Goal: Task Accomplishment & Management: Use online tool/utility

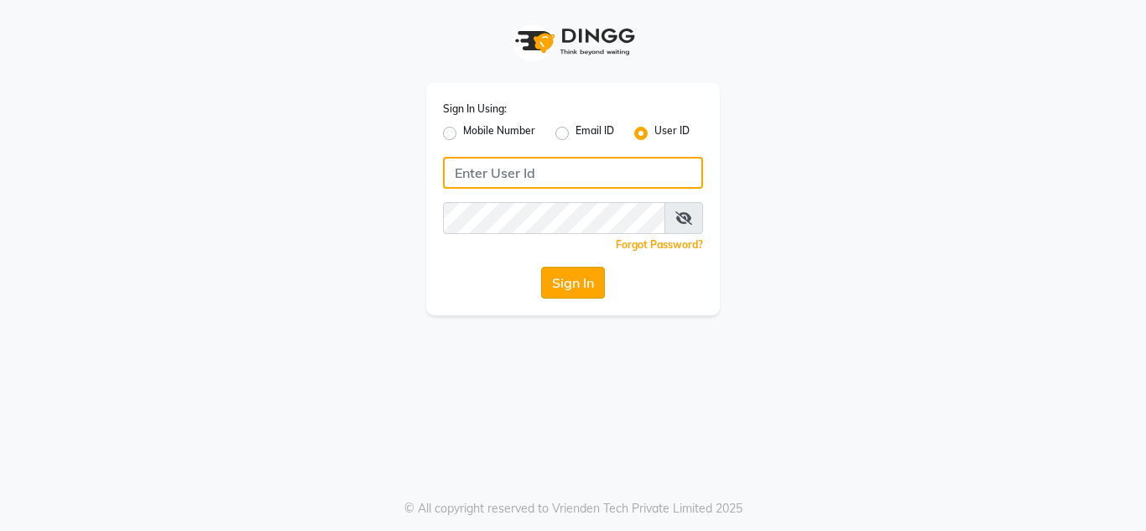
type input "umsalon"
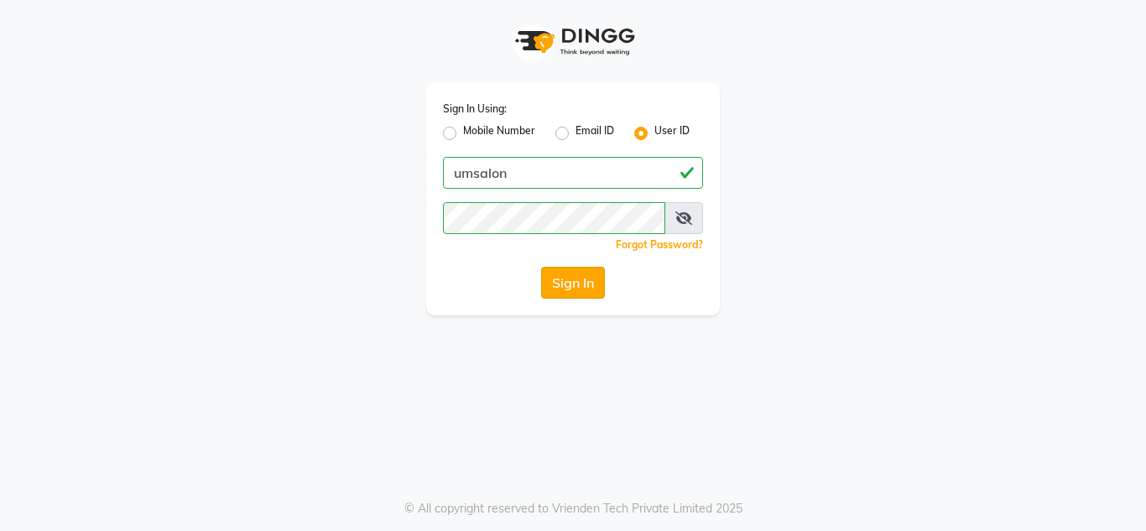
click at [572, 283] on button "Sign In" at bounding box center [573, 283] width 64 height 32
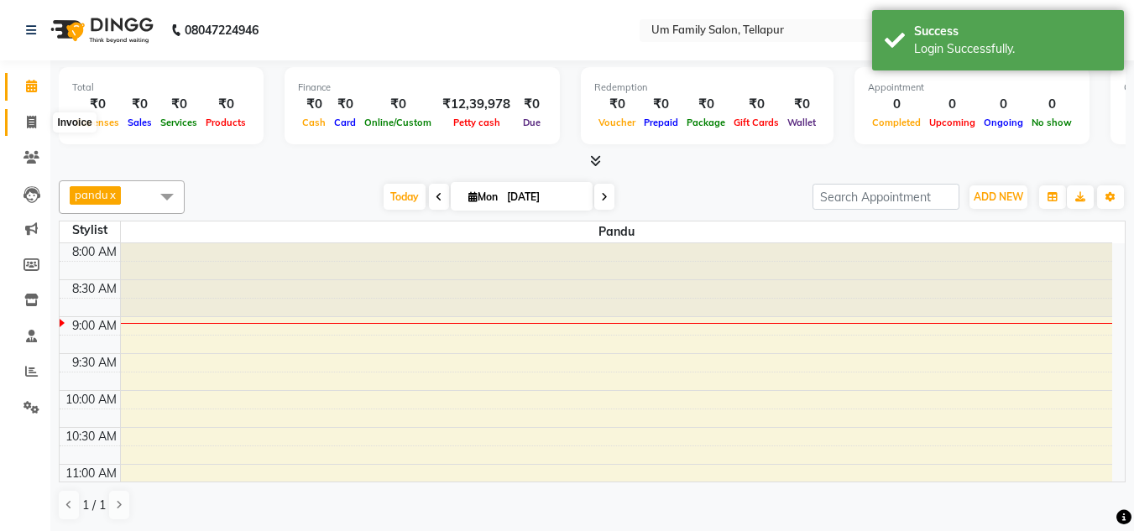
click at [37, 123] on span at bounding box center [31, 122] width 29 height 19
select select "service"
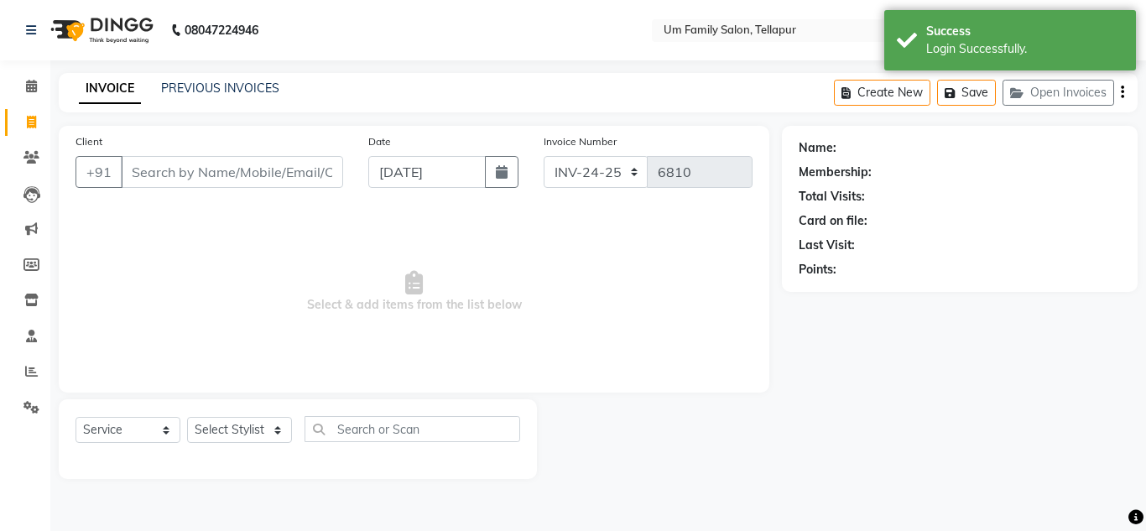
click at [162, 171] on input "Client" at bounding box center [232, 172] width 222 height 32
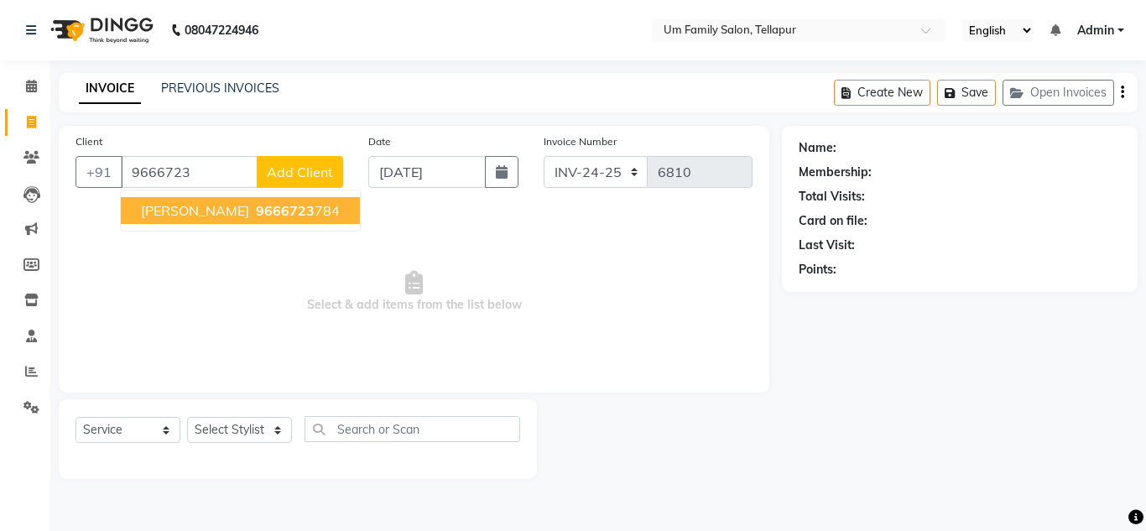
click at [256, 206] on span "9666723" at bounding box center [285, 210] width 59 height 17
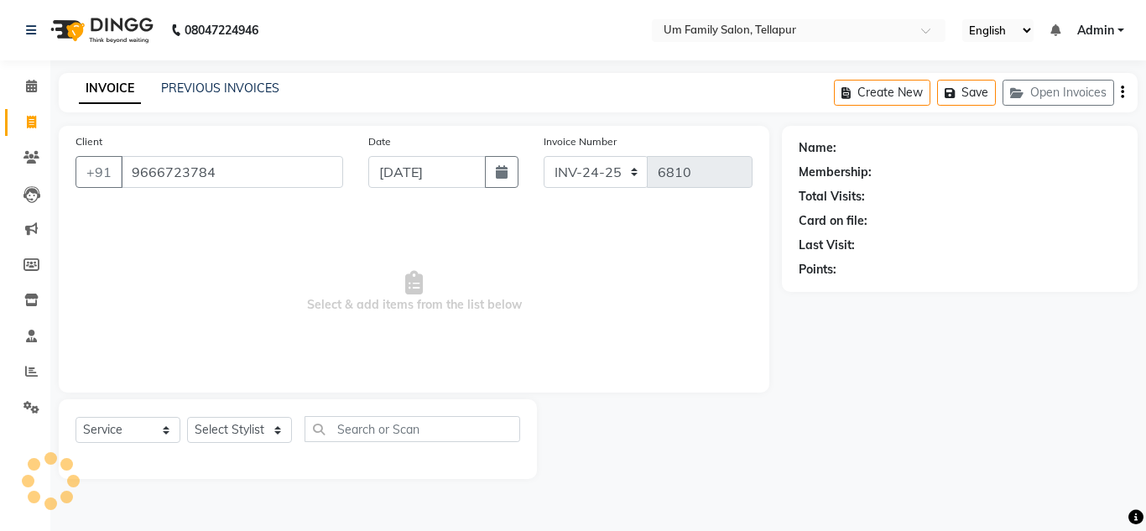
type input "9666723784"
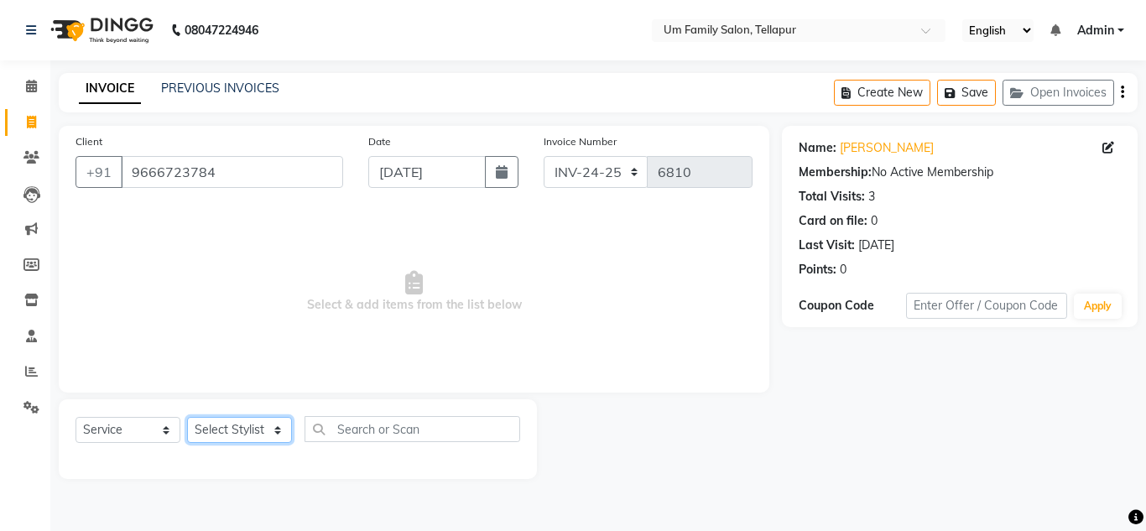
click at [281, 431] on select "Select Stylist Akash K. SAI pandu [PERSON_NAME]" at bounding box center [239, 430] width 105 height 26
select select "82738"
click at [187, 417] on select "Select Stylist Akash K. SAI pandu [PERSON_NAME]" at bounding box center [239, 430] width 105 height 26
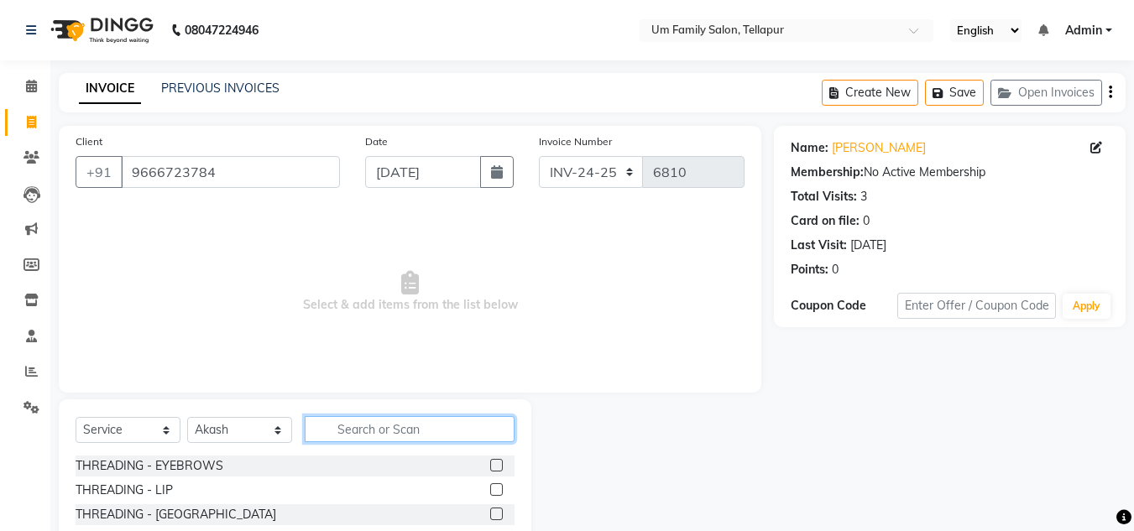
click at [403, 422] on input "text" at bounding box center [410, 429] width 210 height 26
click at [396, 434] on input "text" at bounding box center [410, 429] width 210 height 26
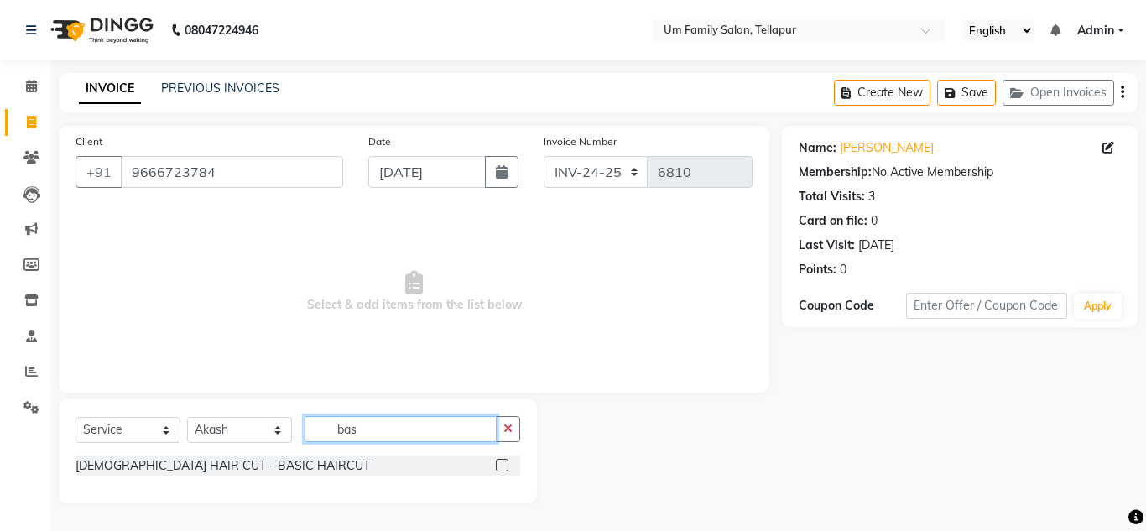
type input "bas"
click at [503, 466] on label at bounding box center [502, 465] width 13 height 13
click at [503, 466] on input "checkbox" at bounding box center [501, 466] width 11 height 11
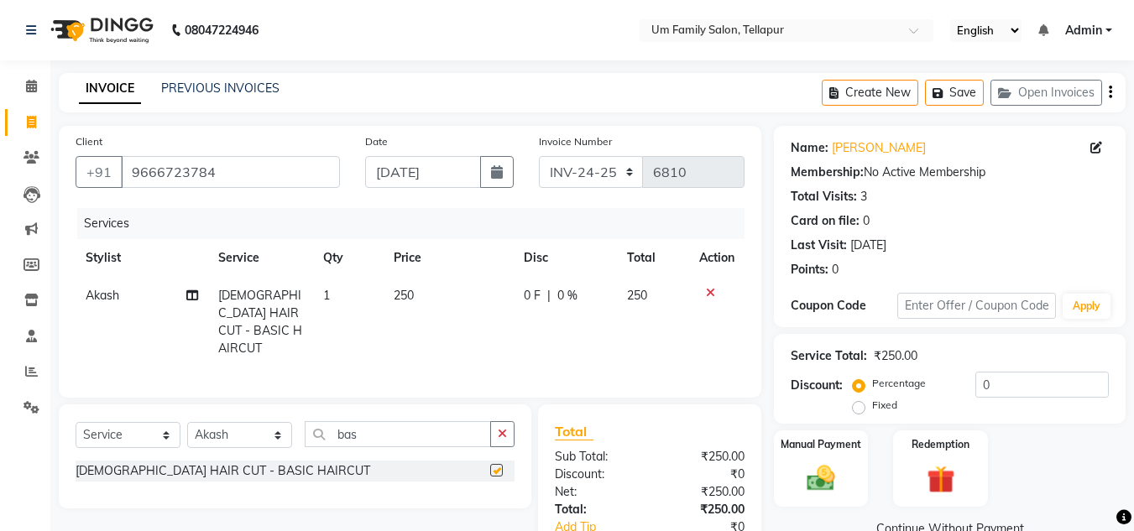
checkbox input "false"
click at [505, 431] on icon "button" at bounding box center [502, 434] width 9 height 12
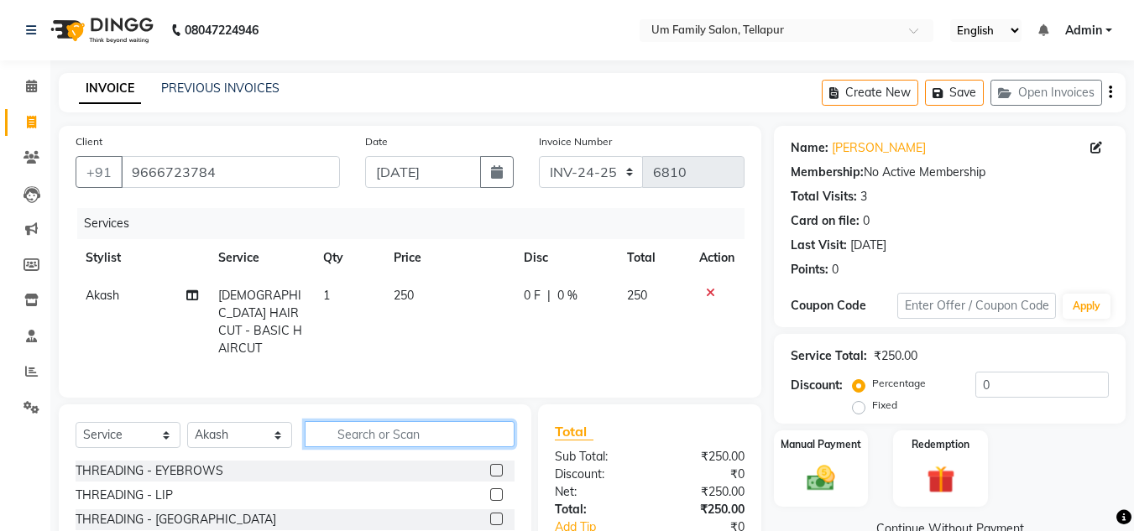
click at [441, 422] on input "text" at bounding box center [410, 434] width 210 height 26
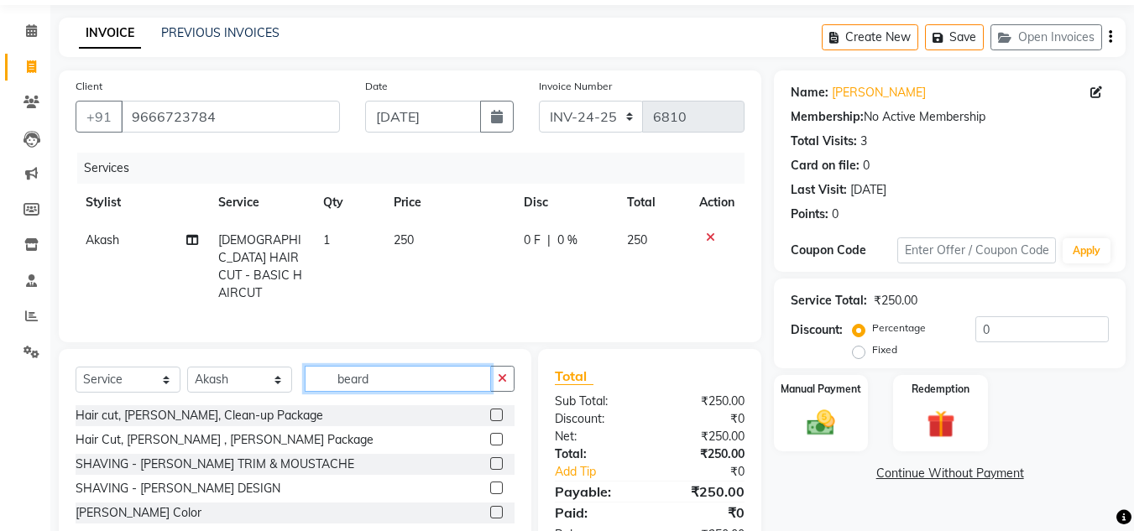
scroll to position [105, 0]
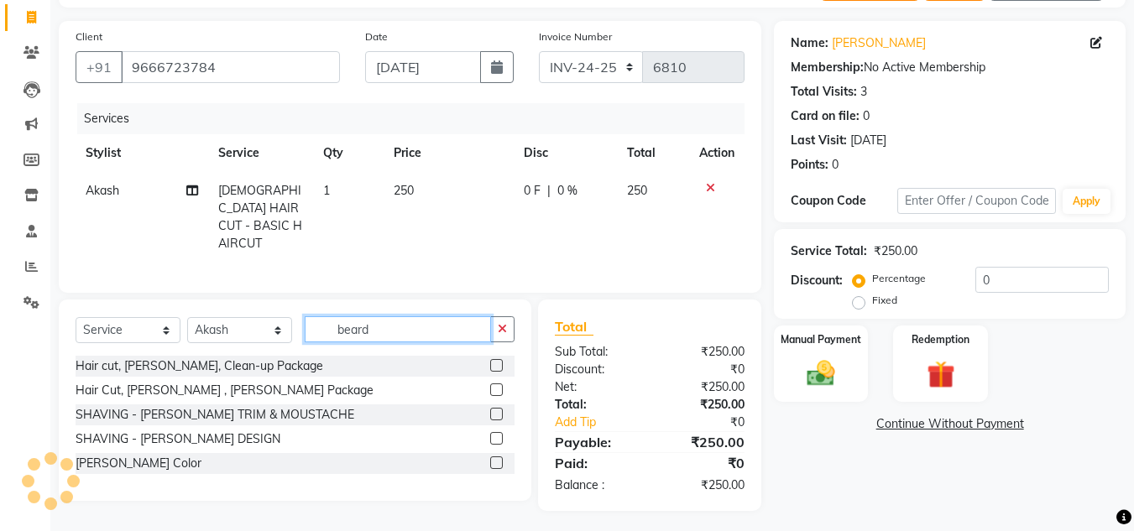
type input "beard"
click at [501, 433] on label at bounding box center [496, 438] width 13 height 13
click at [501, 434] on input "checkbox" at bounding box center [495, 439] width 11 height 11
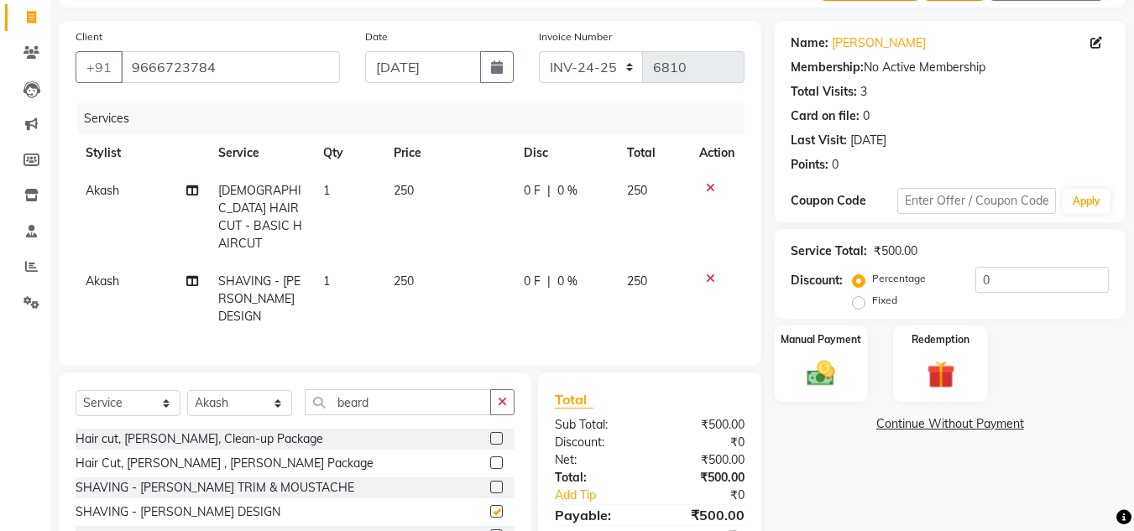
checkbox input "false"
click at [836, 388] on img at bounding box center [820, 374] width 47 height 34
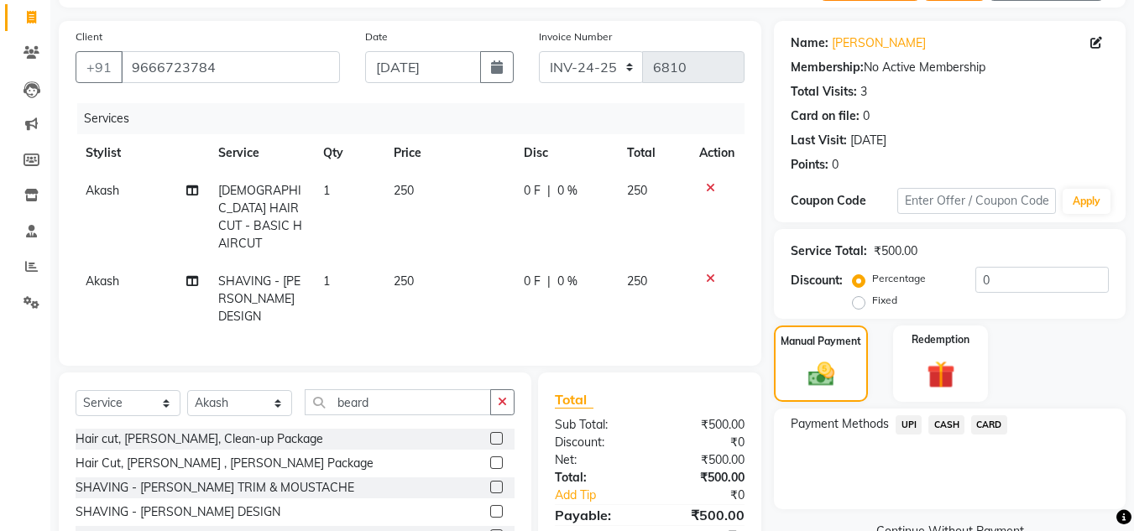
click at [904, 425] on span "UPI" at bounding box center [908, 424] width 26 height 19
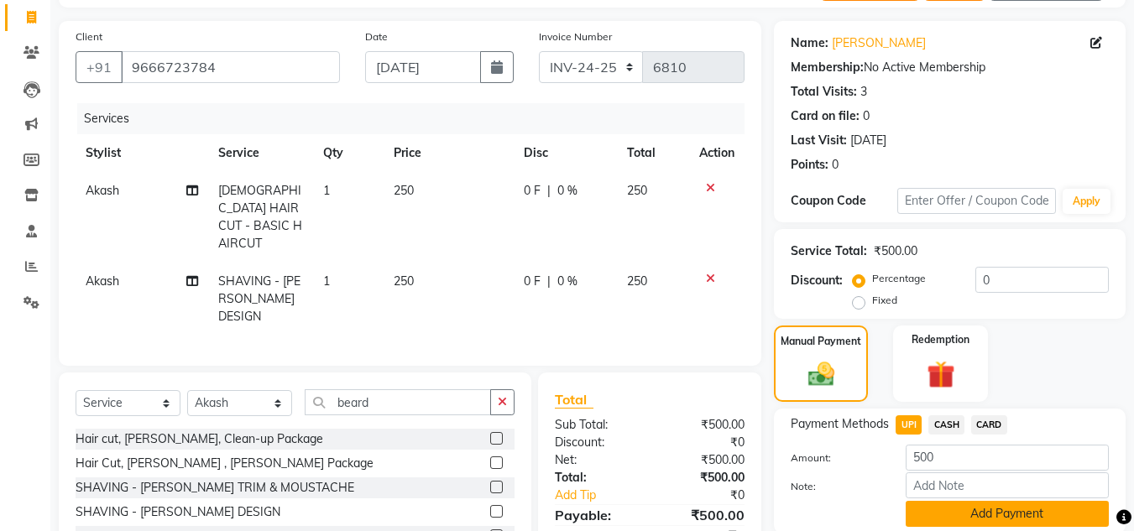
click at [976, 513] on button "Add Payment" at bounding box center [1006, 514] width 203 height 26
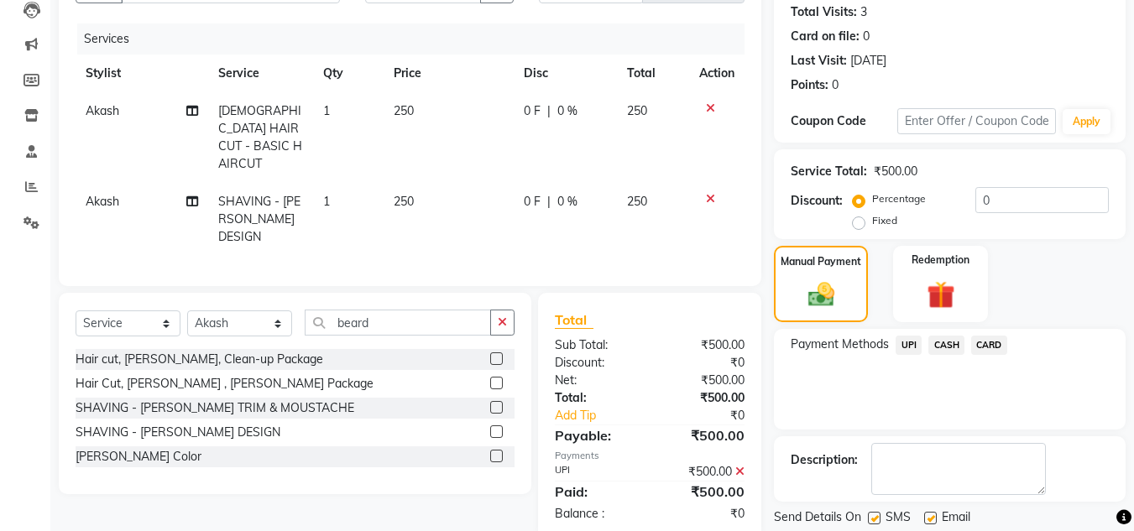
scroll to position [237, 0]
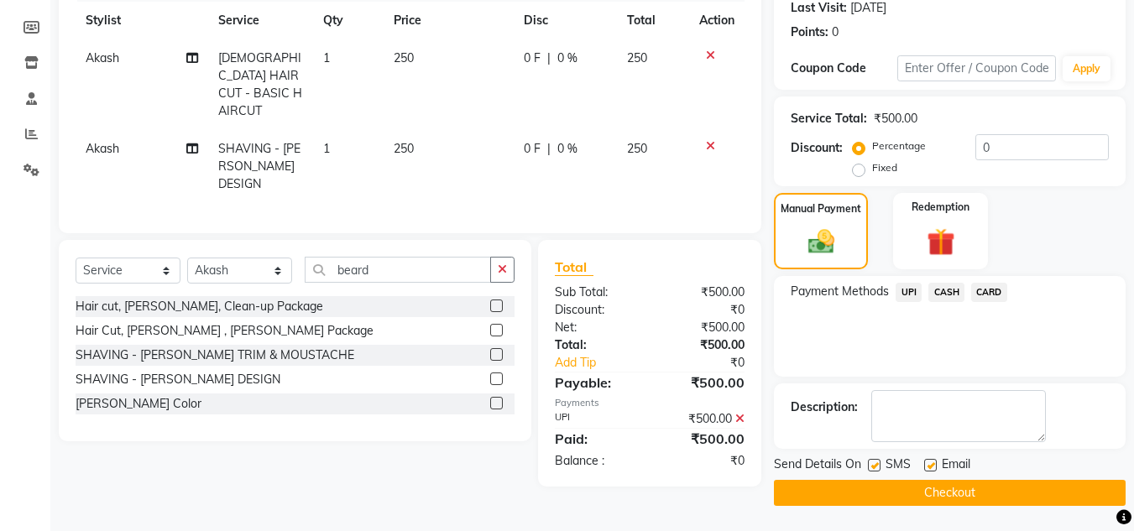
click at [1131, 77] on div "Name: Sri Ram Membership: No Active Membership Total Visits: 3 Card on file: 0 …" at bounding box center [956, 197] width 364 height 618
click at [1058, 493] on button "Checkout" at bounding box center [950, 493] width 352 height 26
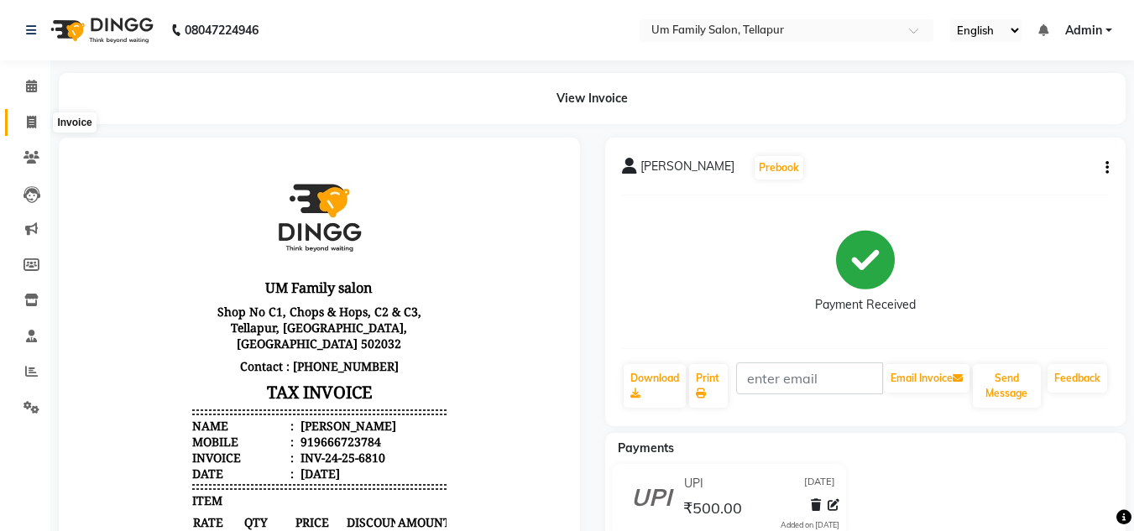
click at [33, 129] on span at bounding box center [31, 122] width 29 height 19
select select "service"
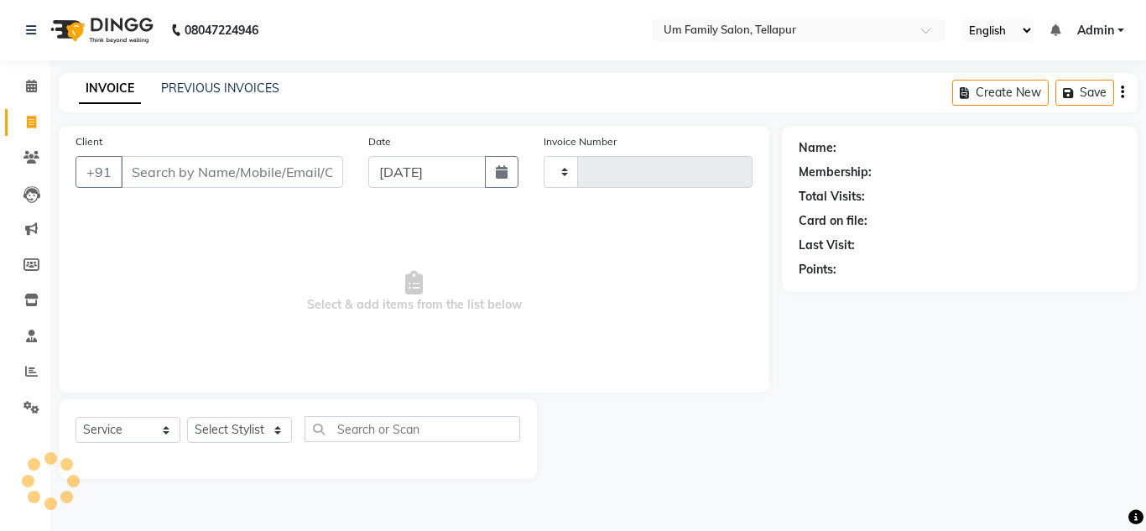
type input "6811"
select select "5102"
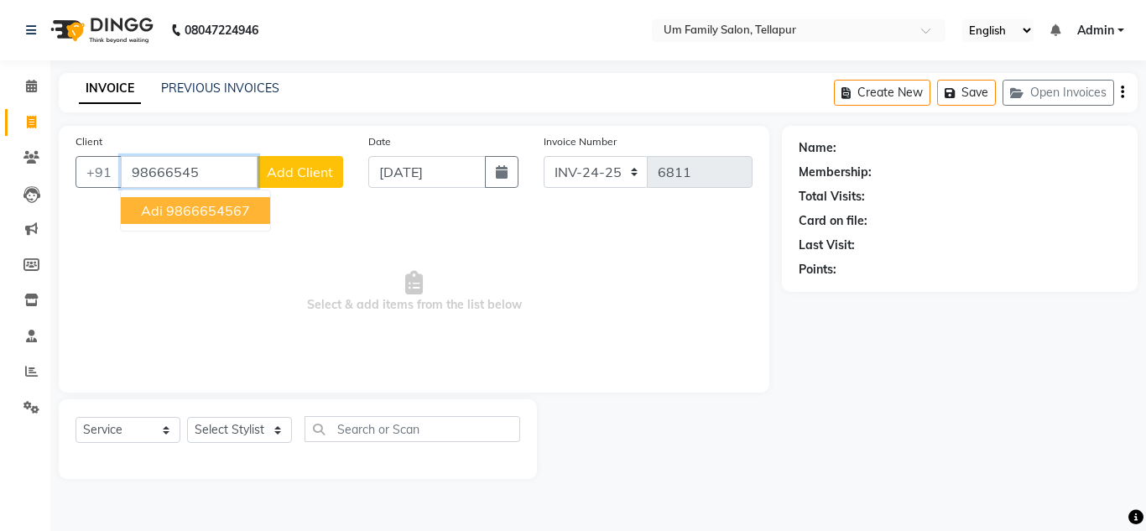
click at [223, 215] on ngb-highlight "9866654567" at bounding box center [208, 210] width 84 height 17
type input "9866654567"
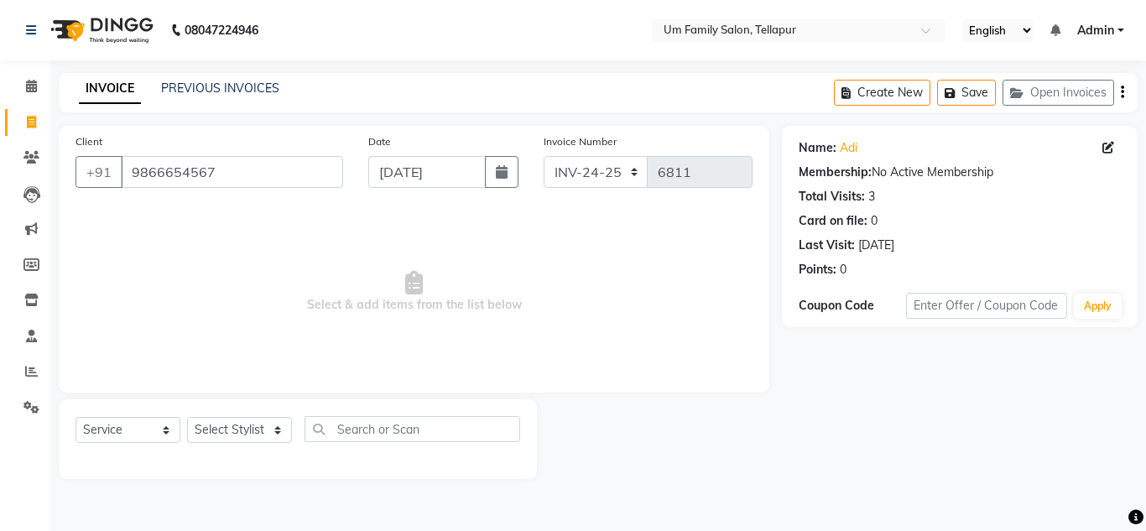
click at [223, 215] on span "Select & add items from the list below" at bounding box center [414, 292] width 677 height 168
click at [262, 439] on select "Select Stylist Akash K. SAI pandu [PERSON_NAME]" at bounding box center [239, 430] width 105 height 26
select select "32872"
click at [187, 417] on select "Select Stylist Akash K. SAI pandu [PERSON_NAME]" at bounding box center [239, 430] width 105 height 26
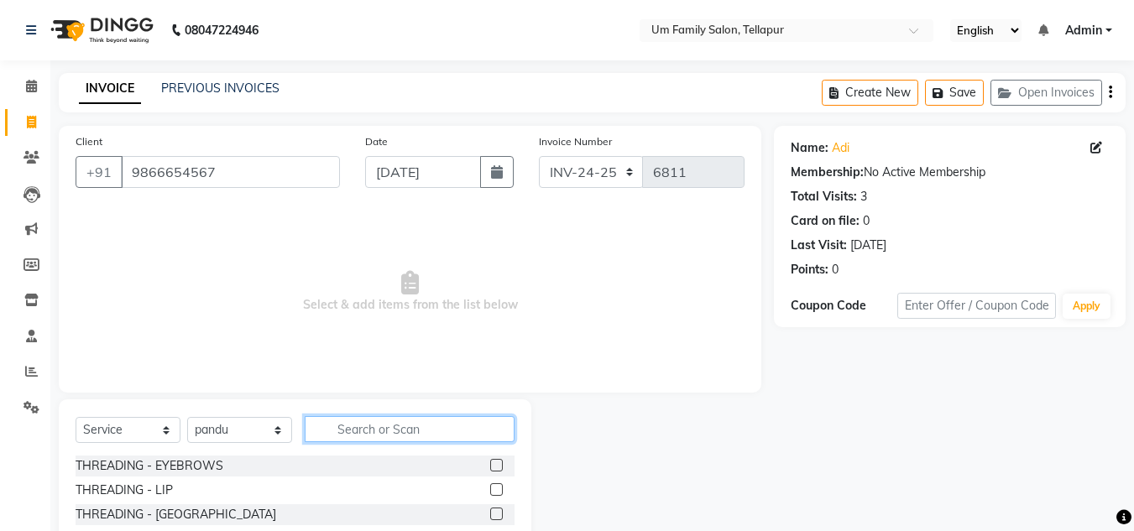
click at [385, 436] on input "text" at bounding box center [410, 429] width 210 height 26
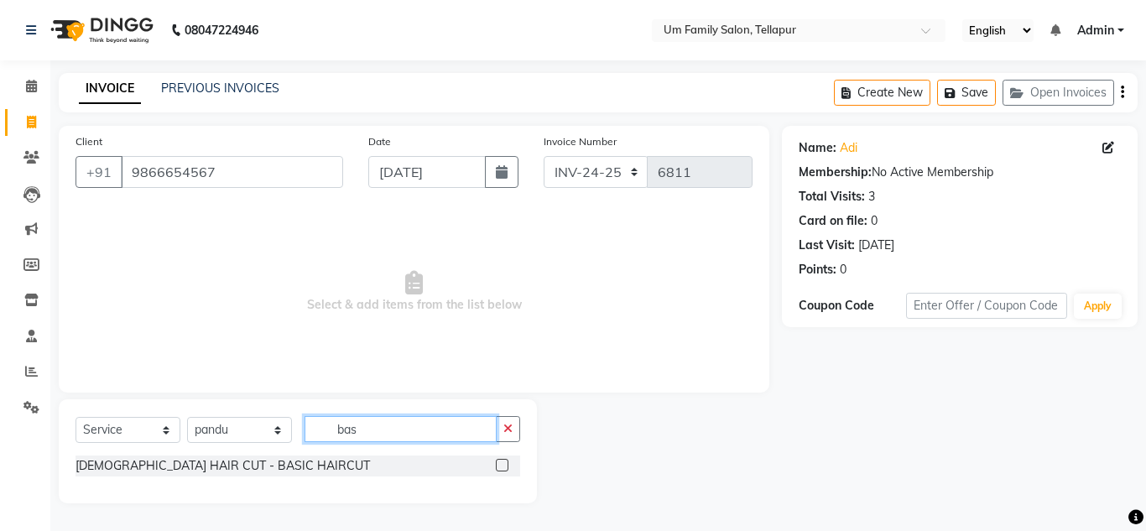
type input "bas"
click at [503, 463] on label at bounding box center [502, 465] width 13 height 13
click at [503, 463] on input "checkbox" at bounding box center [501, 466] width 11 height 11
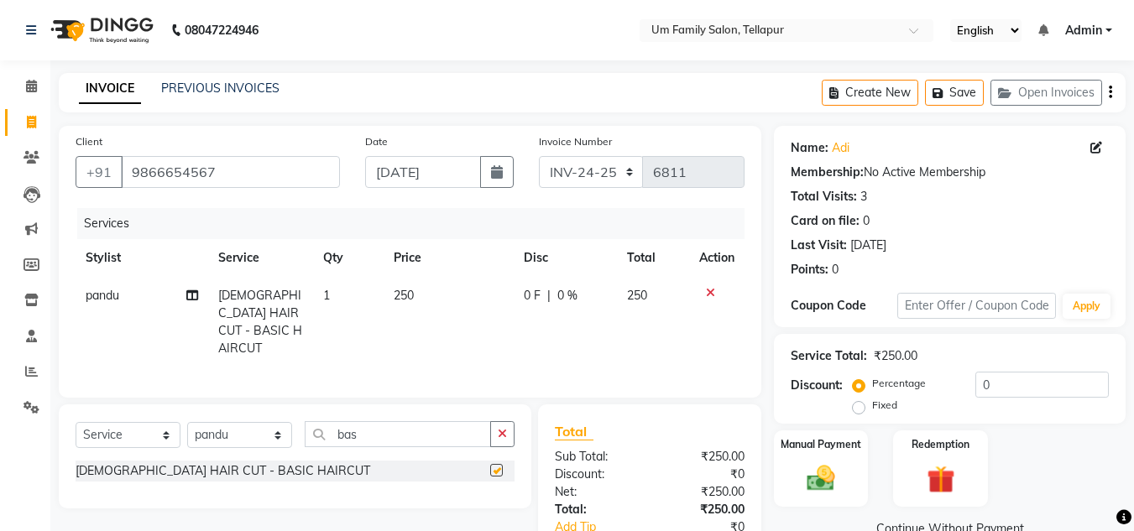
checkbox input "false"
click at [502, 441] on button "button" at bounding box center [502, 434] width 24 height 26
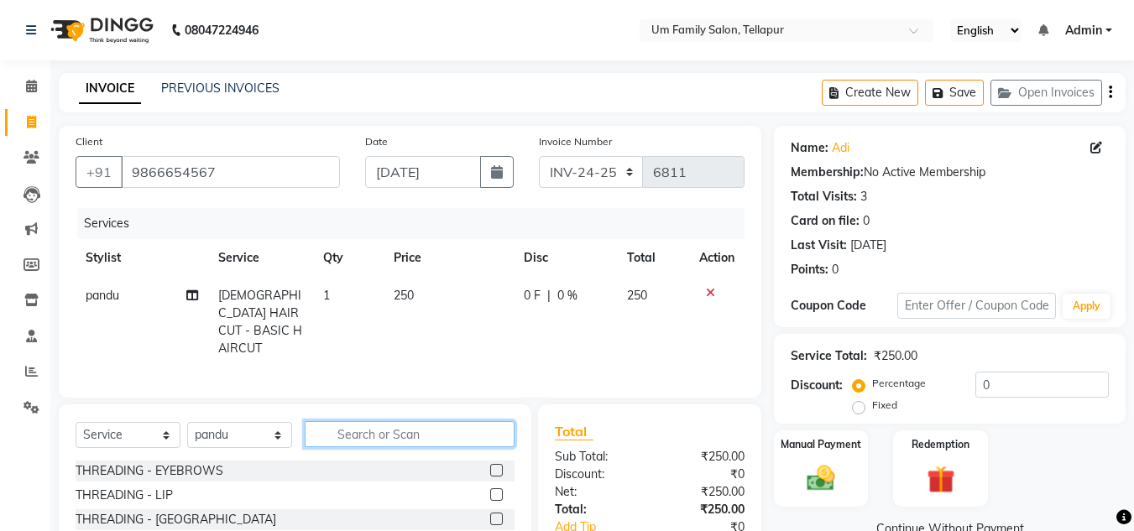
click at [449, 432] on input "text" at bounding box center [410, 434] width 210 height 26
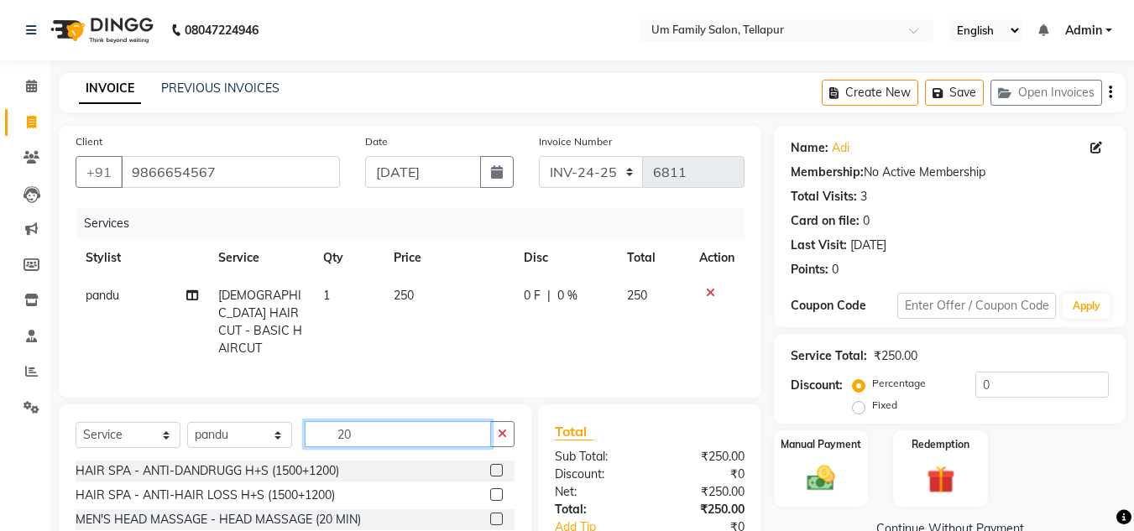
type input "20"
click at [497, 516] on label at bounding box center [496, 519] width 13 height 13
click at [497, 516] on input "checkbox" at bounding box center [495, 519] width 11 height 11
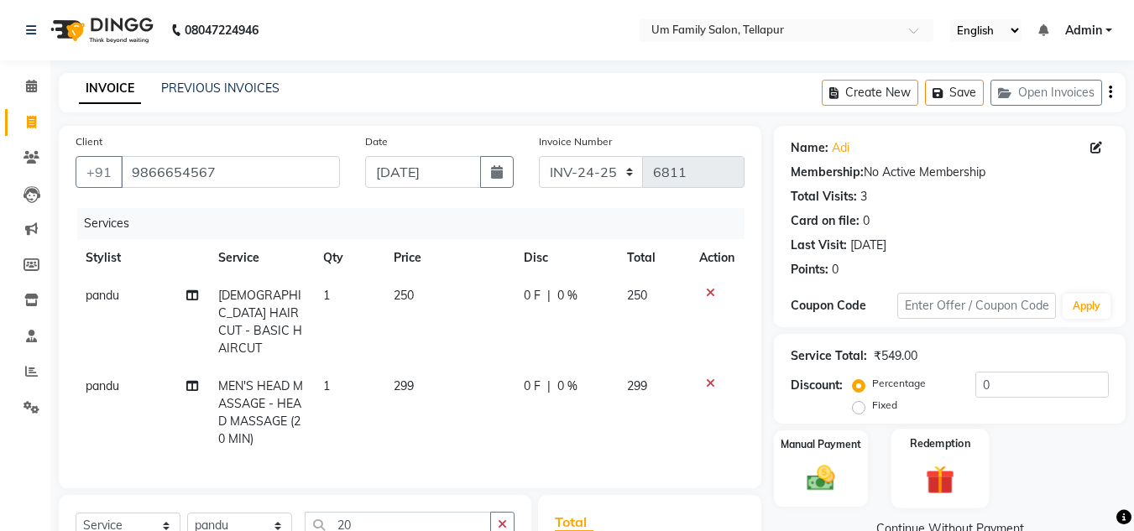
checkbox input "false"
click at [841, 472] on img at bounding box center [820, 478] width 47 height 34
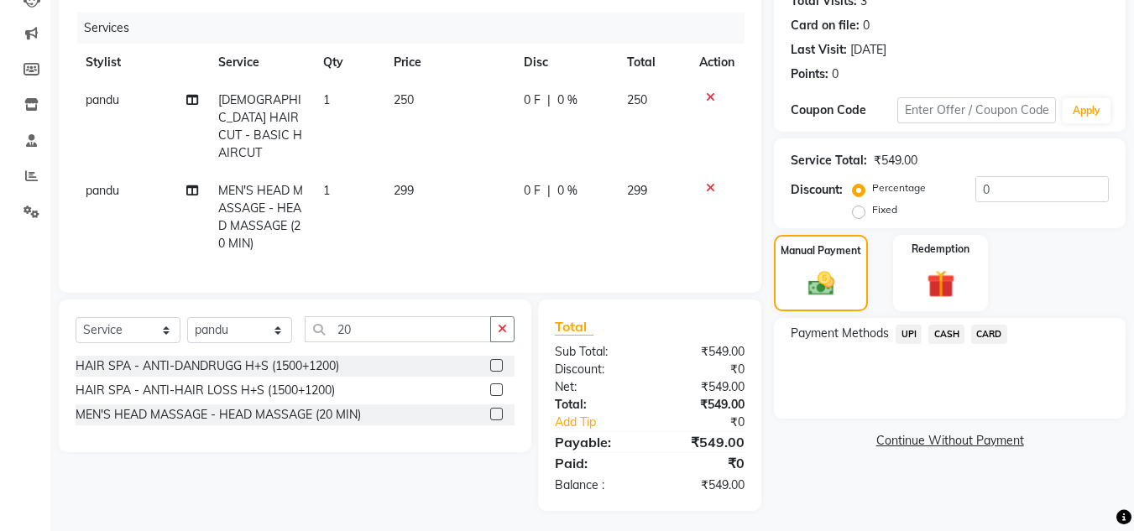
click at [908, 334] on span "UPI" at bounding box center [908, 334] width 26 height 19
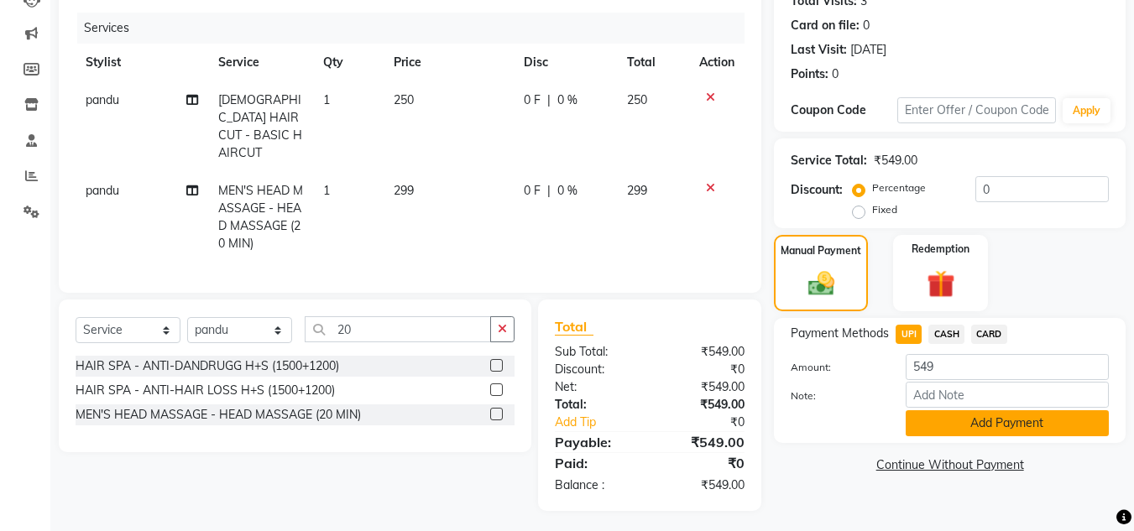
click at [987, 426] on button "Add Payment" at bounding box center [1006, 423] width 203 height 26
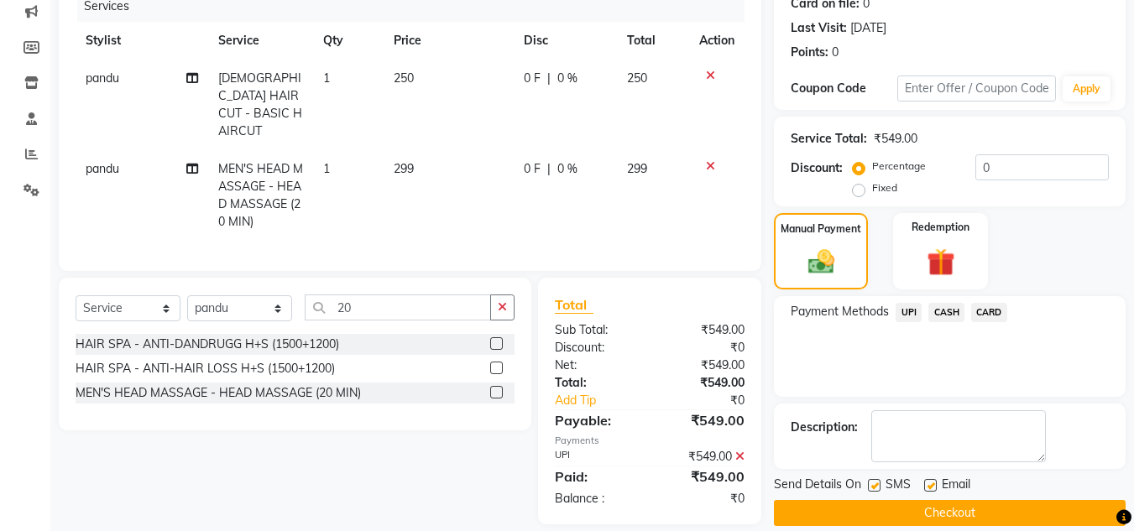
scroll to position [237, 0]
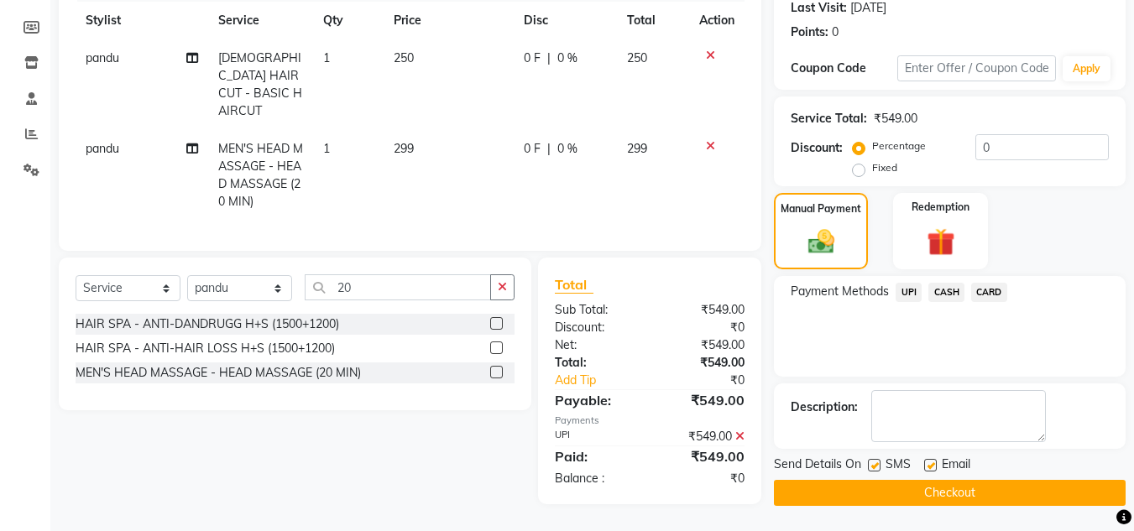
click at [974, 502] on button "Checkout" at bounding box center [950, 493] width 352 height 26
